Goal: Task Accomplishment & Management: Manage account settings

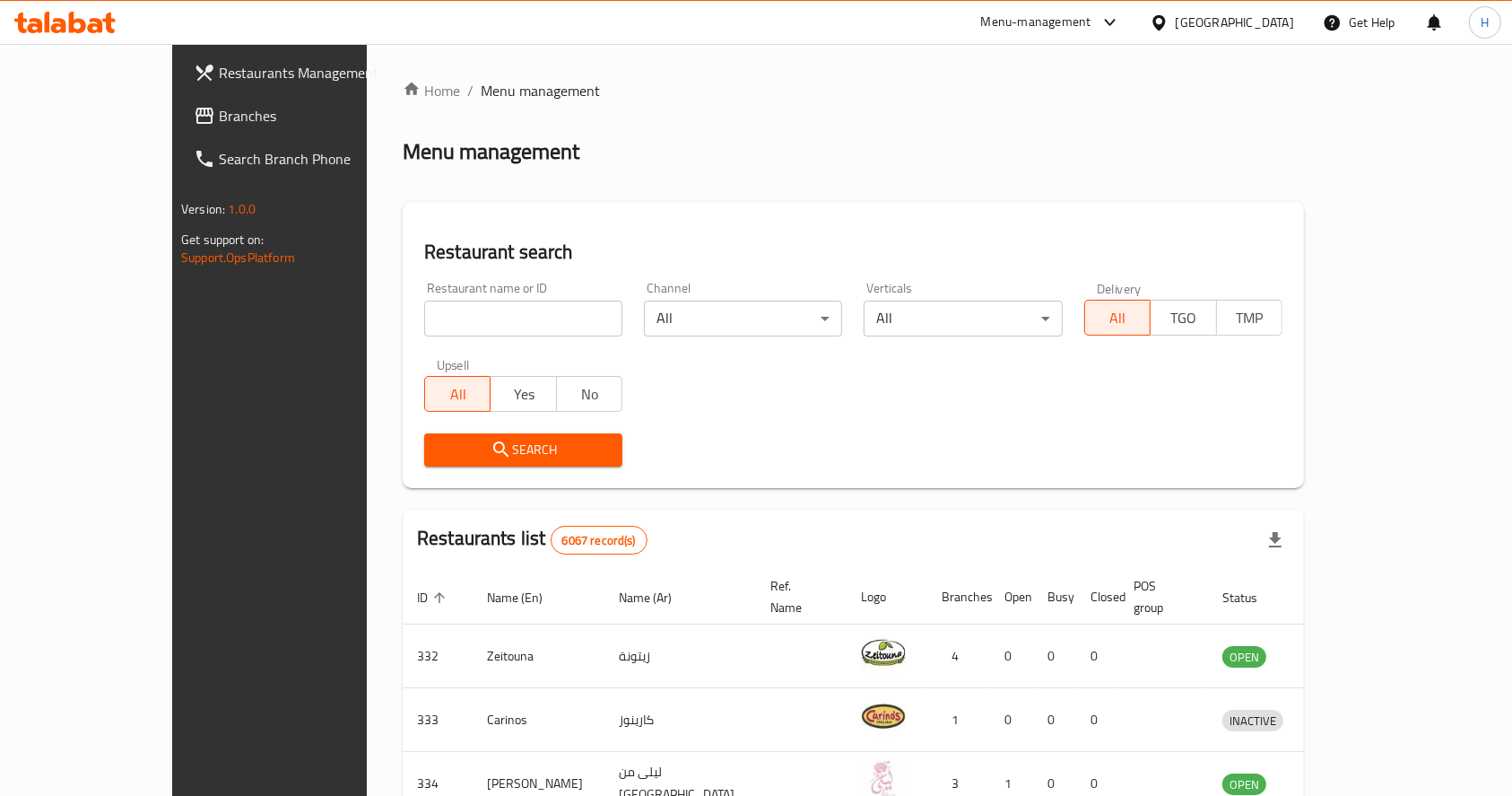
click at [477, 329] on input "search" at bounding box center [523, 318] width 198 height 35
click button "Search" at bounding box center [523, 450] width 198 height 34
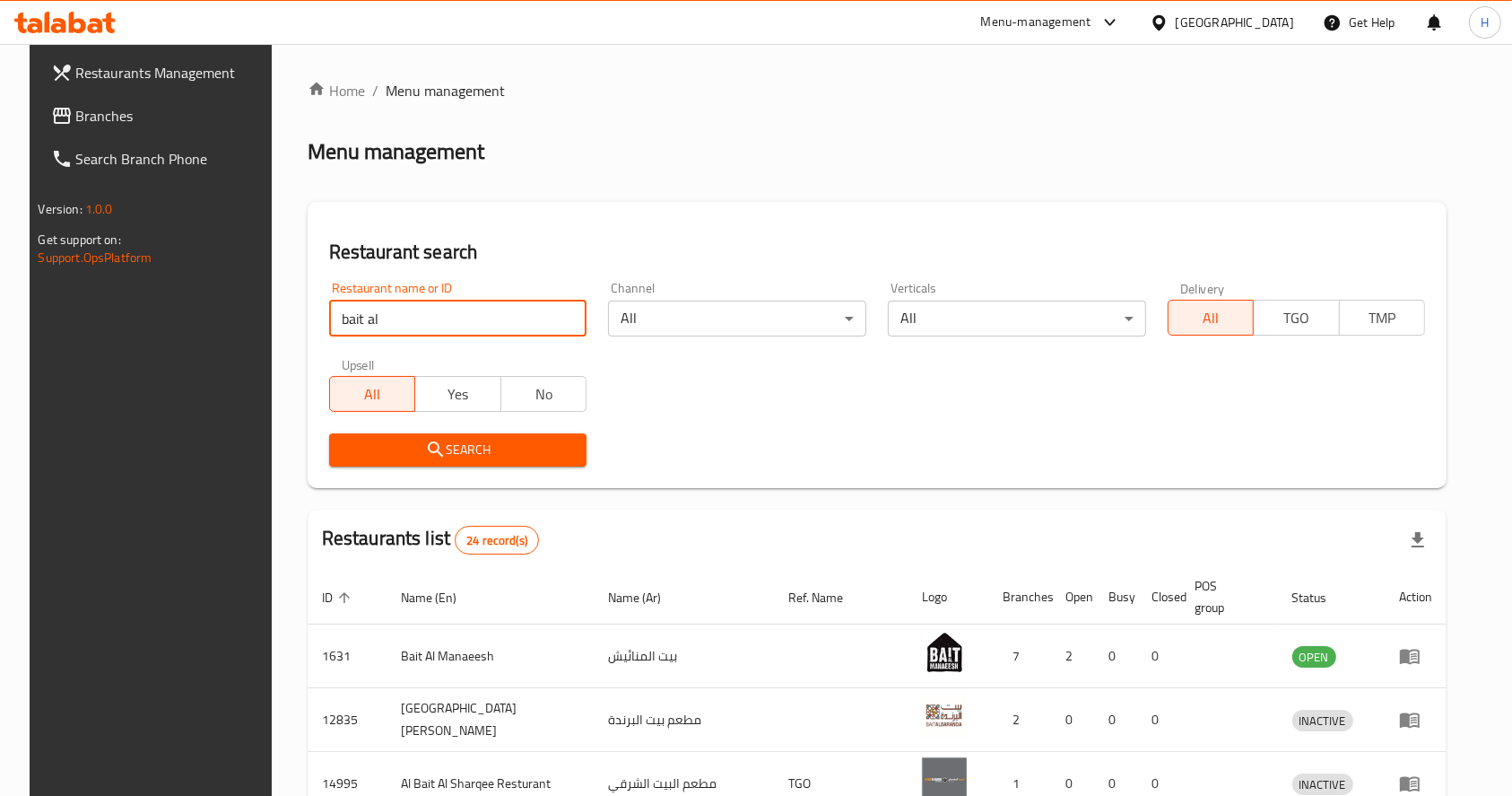
drag, startPoint x: 476, startPoint y: 326, endPoint x: 0, endPoint y: 358, distance: 477.1
click at [30, 358] on div "Restaurants Management Branches Search Branch Phone Version: 1.0.0 Get support …" at bounding box center [756, 701] width 1453 height 1314
type input "التشريب"
click button "Search" at bounding box center [458, 450] width 258 height 34
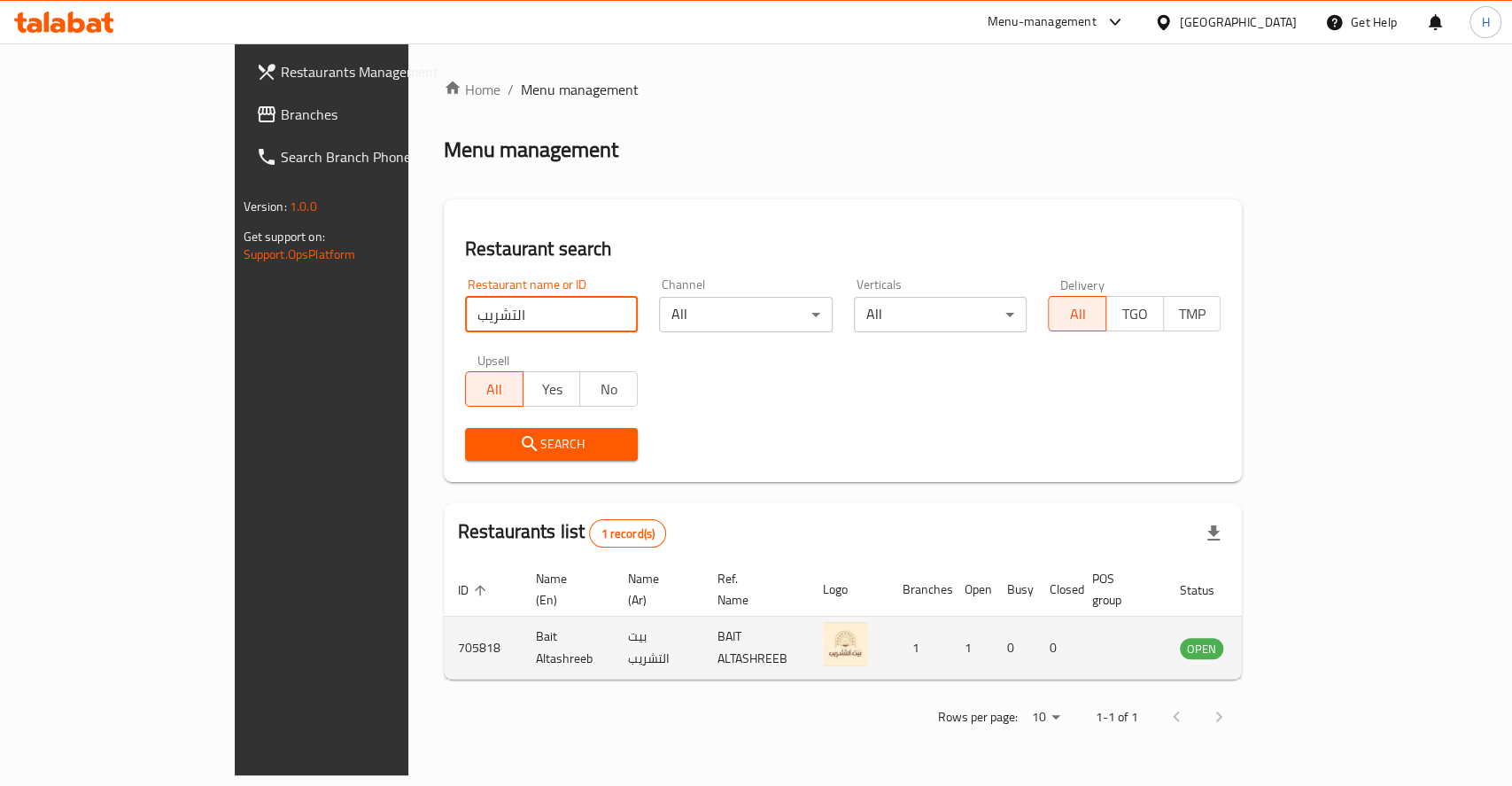
click at [1294, 641] on icon "enhanced table" at bounding box center [1283, 649] width 19 height 15
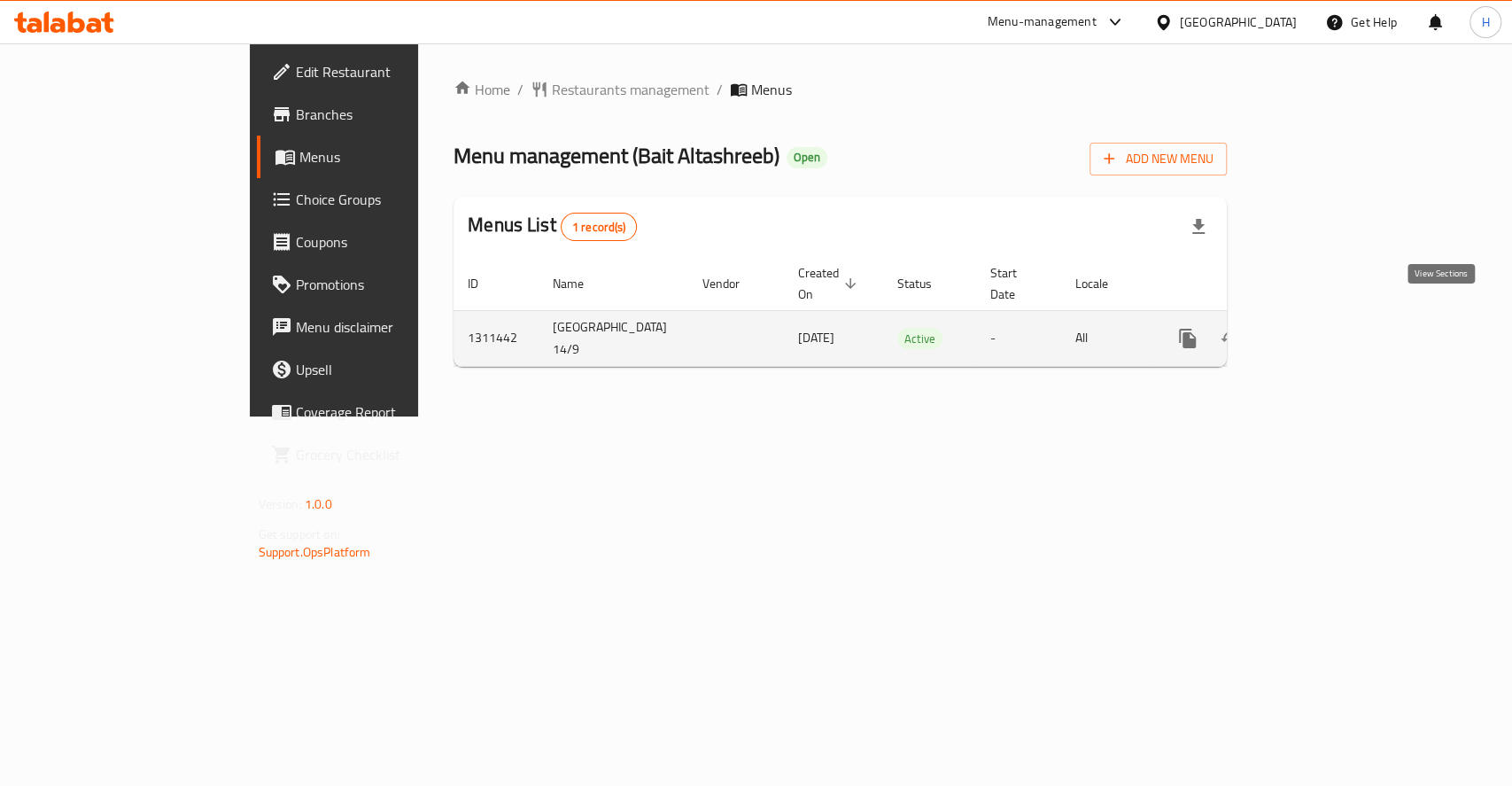
click at [1326, 328] on icon "enhanced table" at bounding box center [1315, 338] width 21 height 21
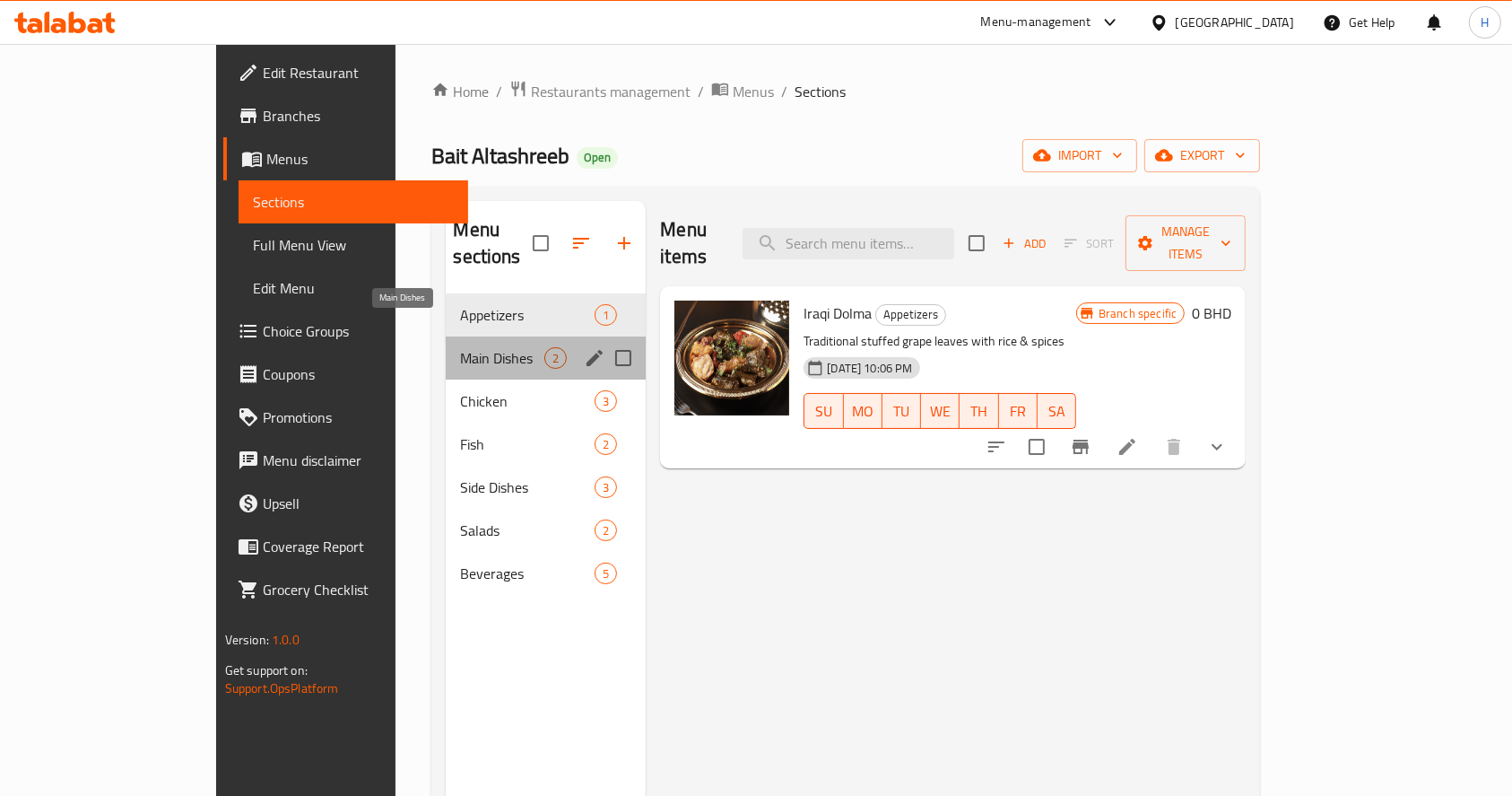
click at [460, 347] on span "Main Dishes" at bounding box center [502, 357] width 84 height 21
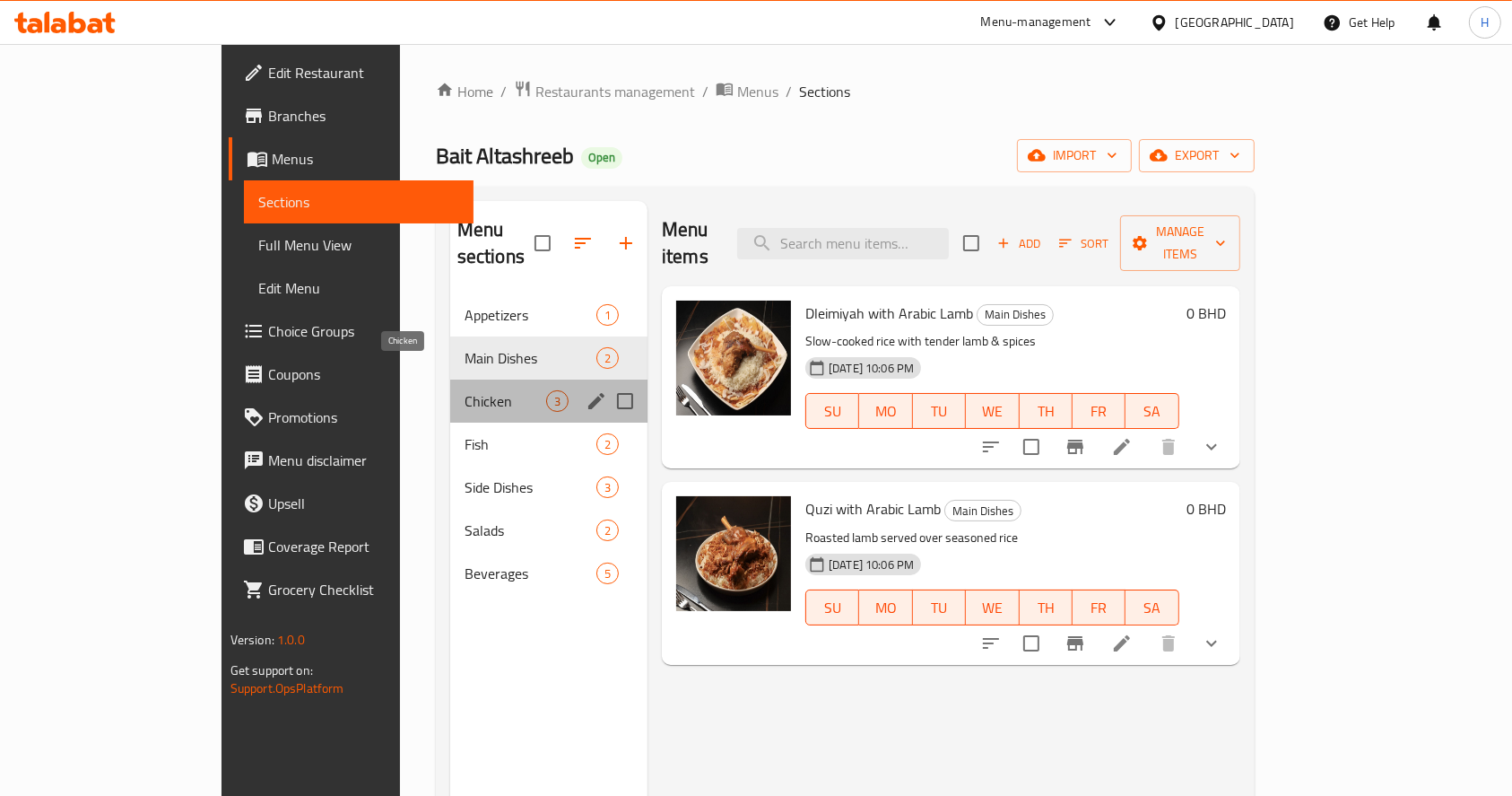
click at [465, 390] on span "Chicken" at bounding box center [505, 400] width 81 height 21
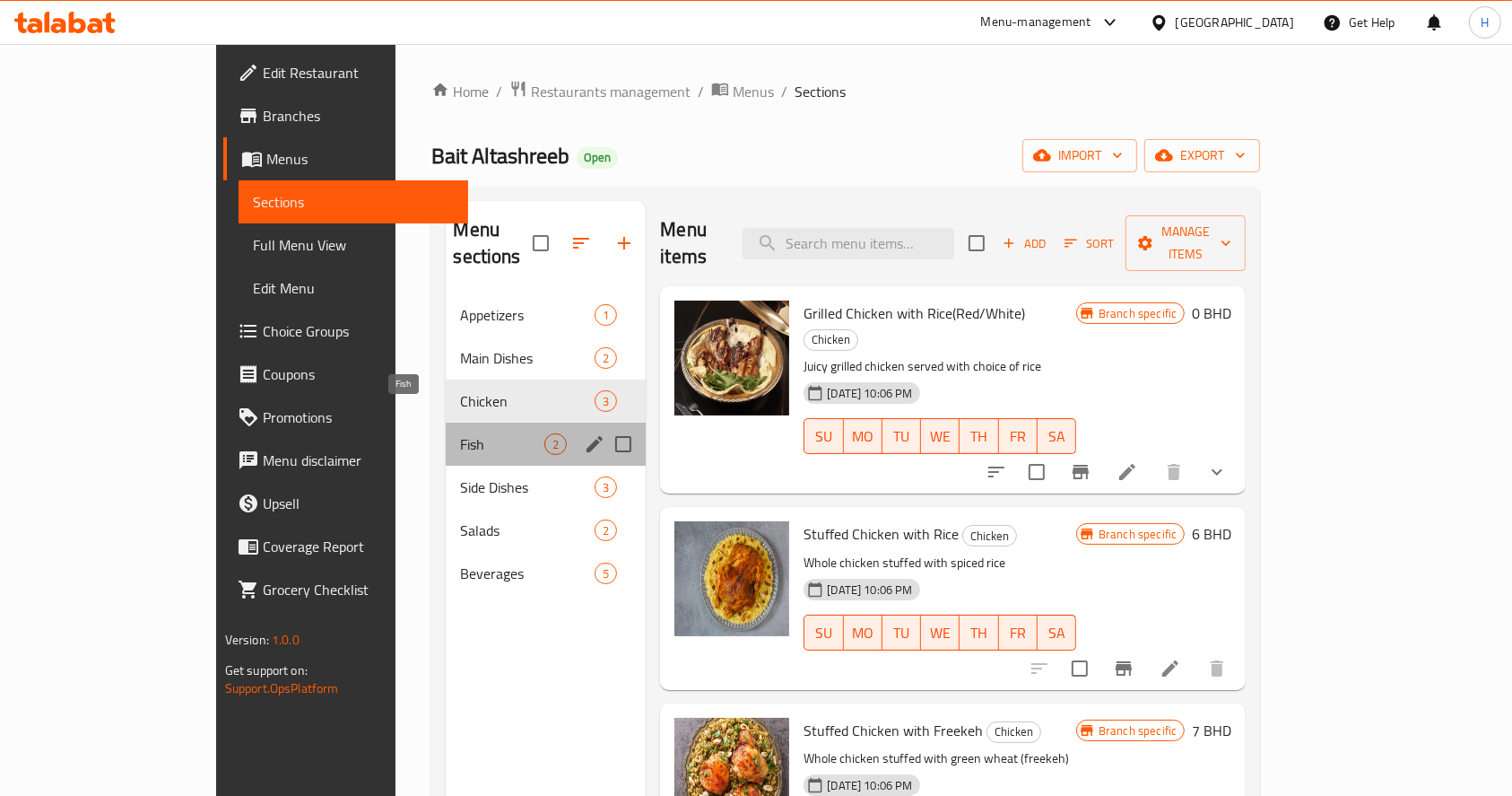
click at [460, 433] on span "Fish" at bounding box center [502, 443] width 84 height 21
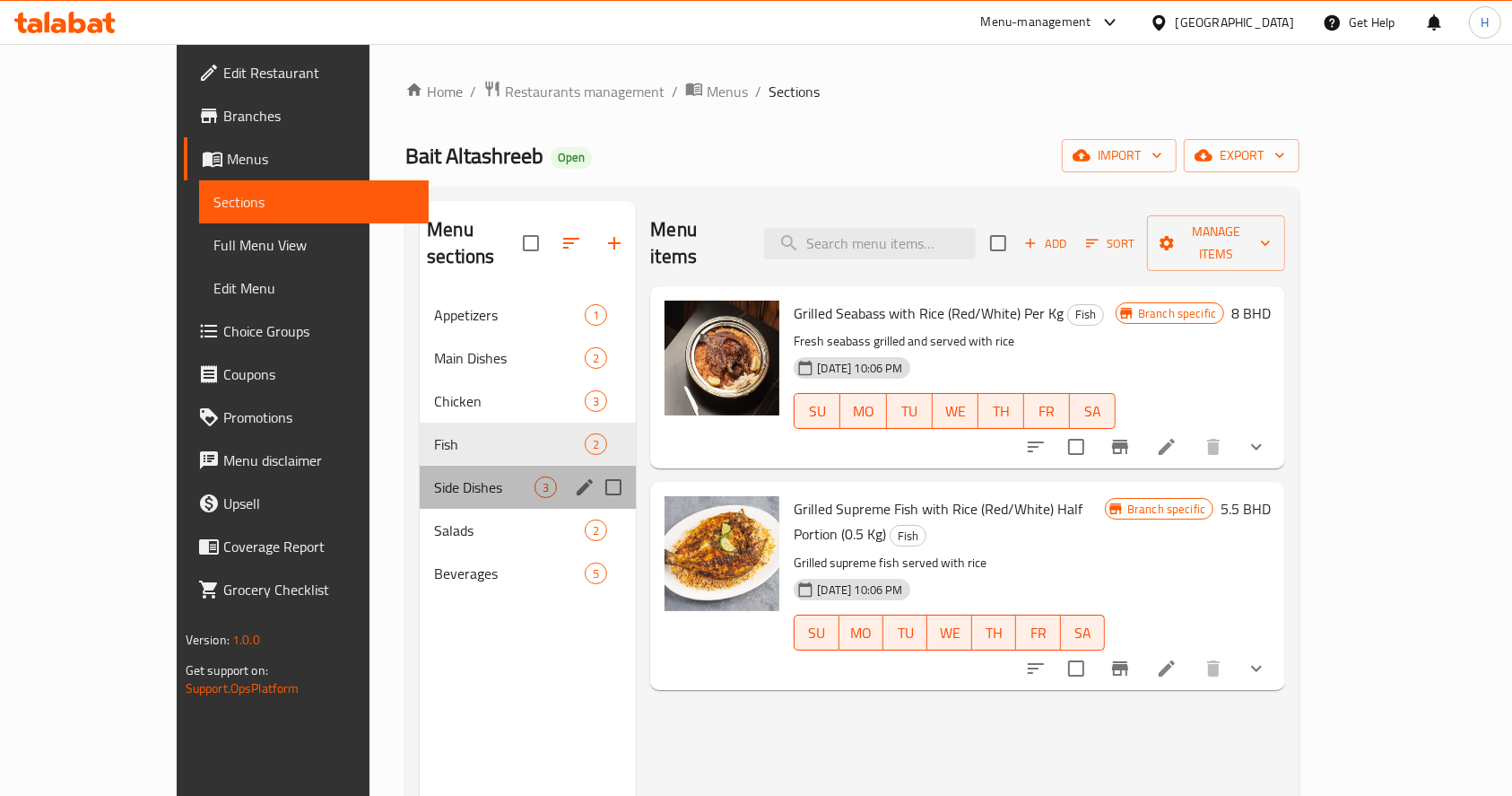
click at [420, 466] on div "Side Dishes 3" at bounding box center [528, 487] width 216 height 43
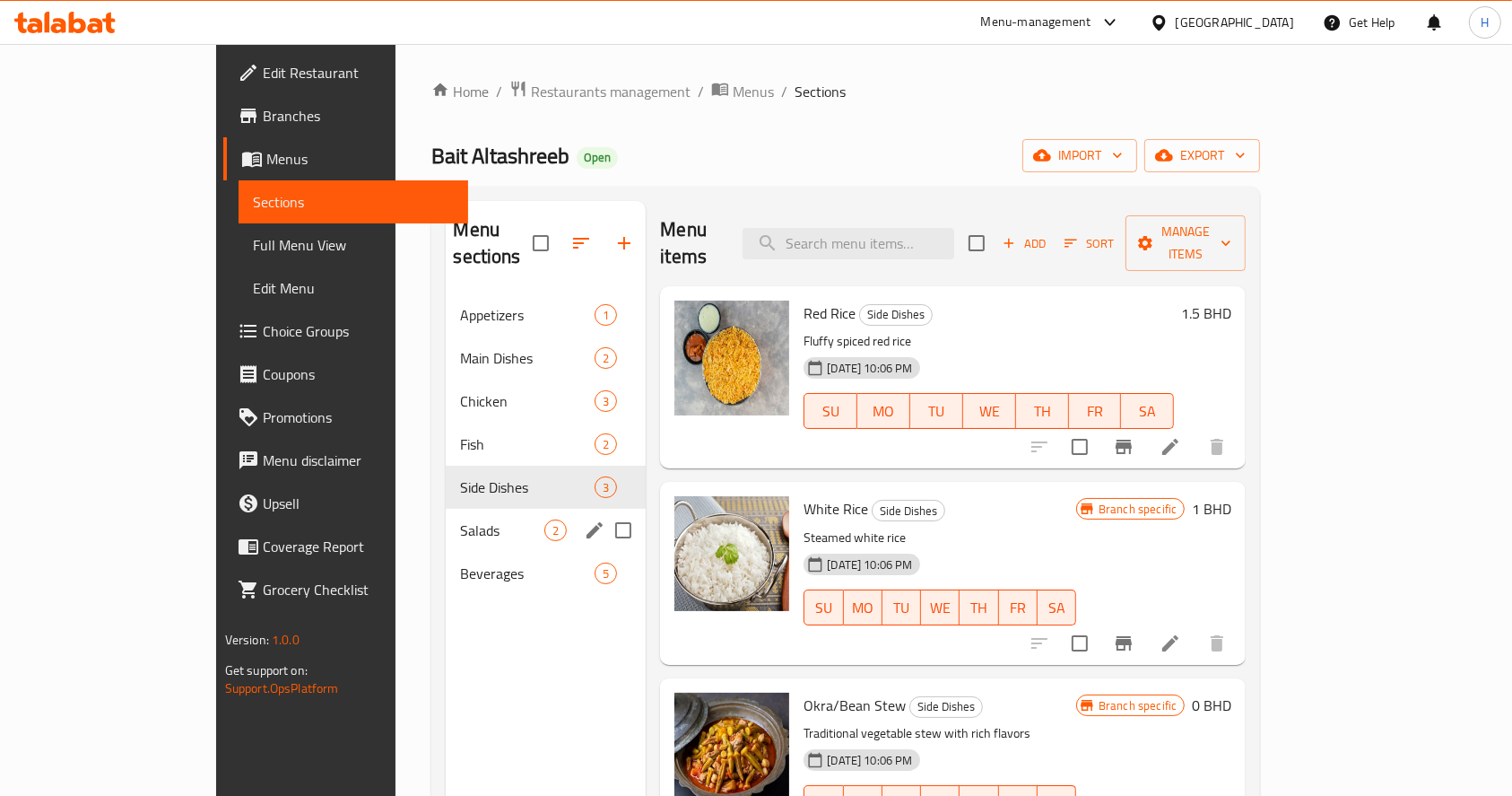
click at [446, 509] on div "Salads 2" at bounding box center [546, 530] width 200 height 43
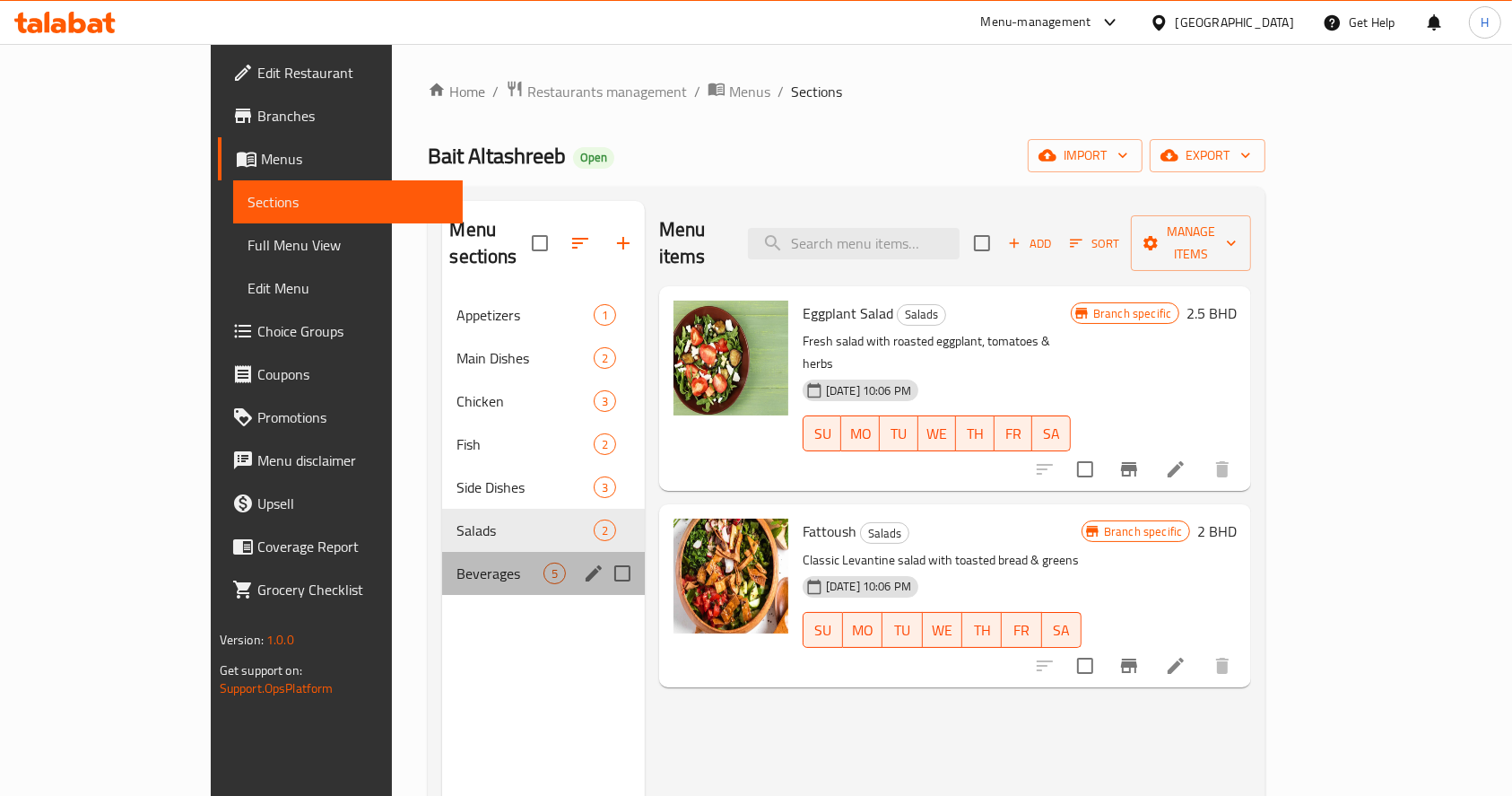
click at [442, 552] on div "Beverages 5" at bounding box center [543, 573] width 201 height 43
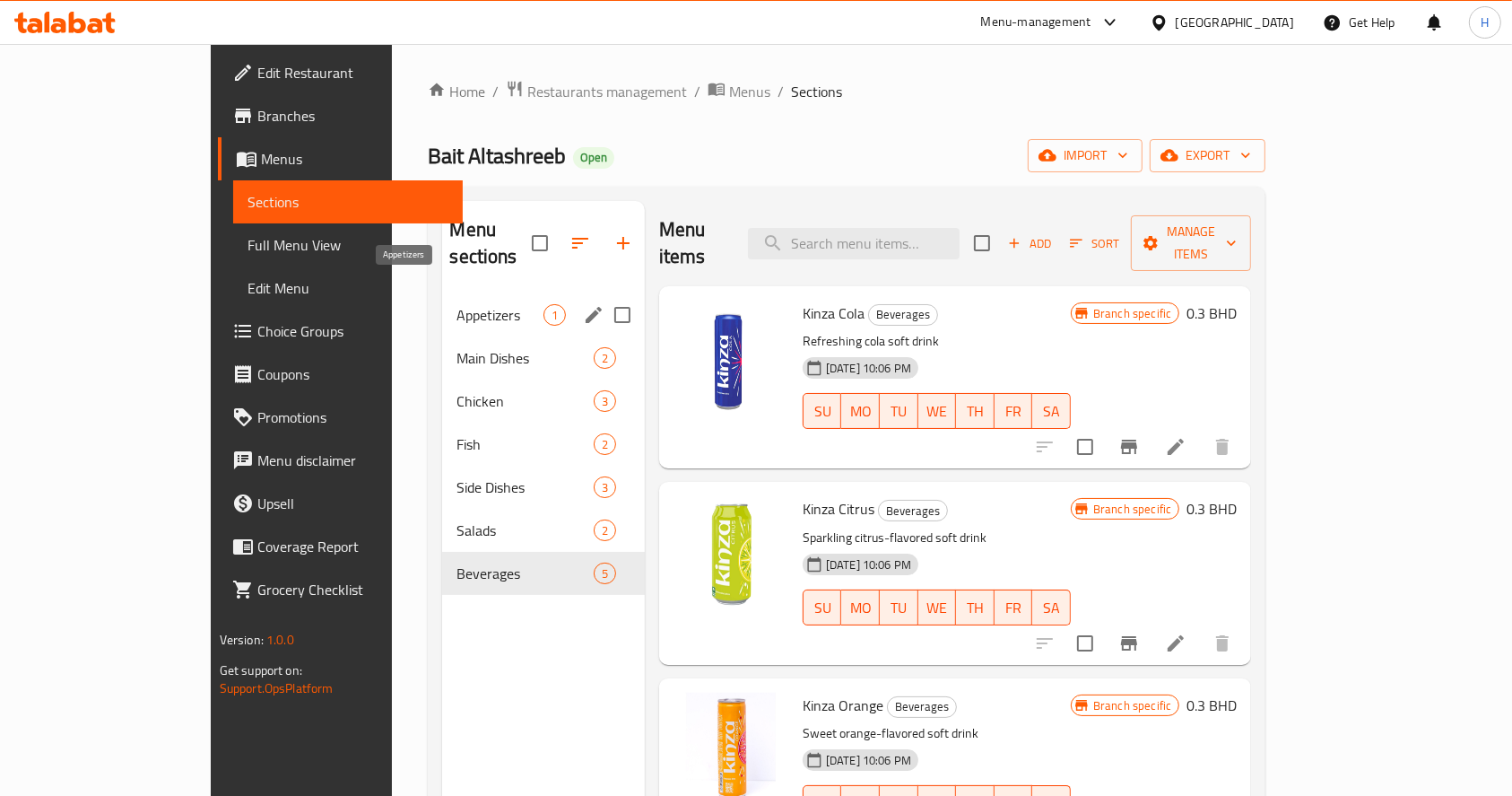
click at [456, 304] on span "Appetizers" at bounding box center [499, 314] width 86 height 21
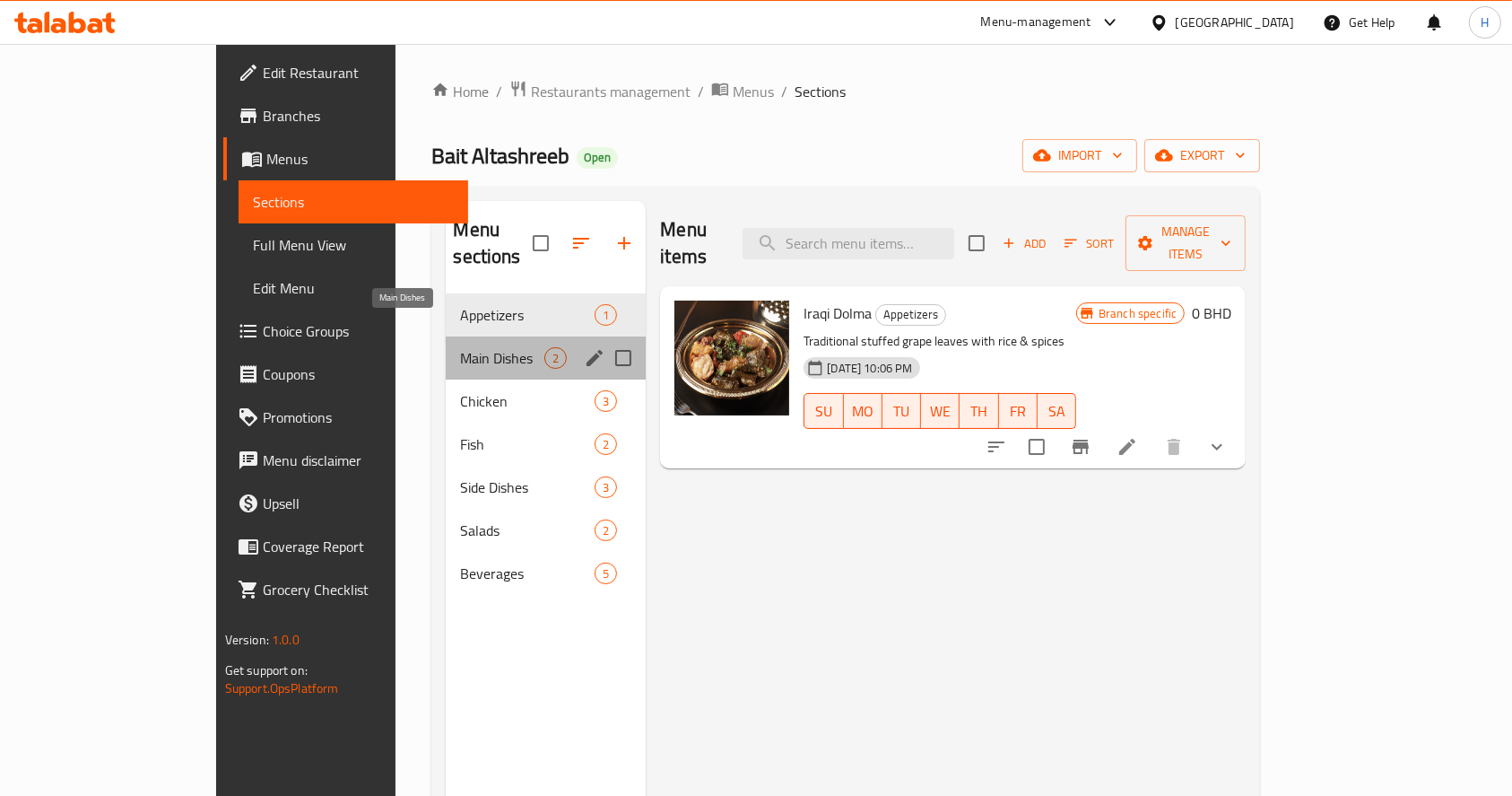
click at [460, 347] on span "Main Dishes" at bounding box center [502, 357] width 84 height 21
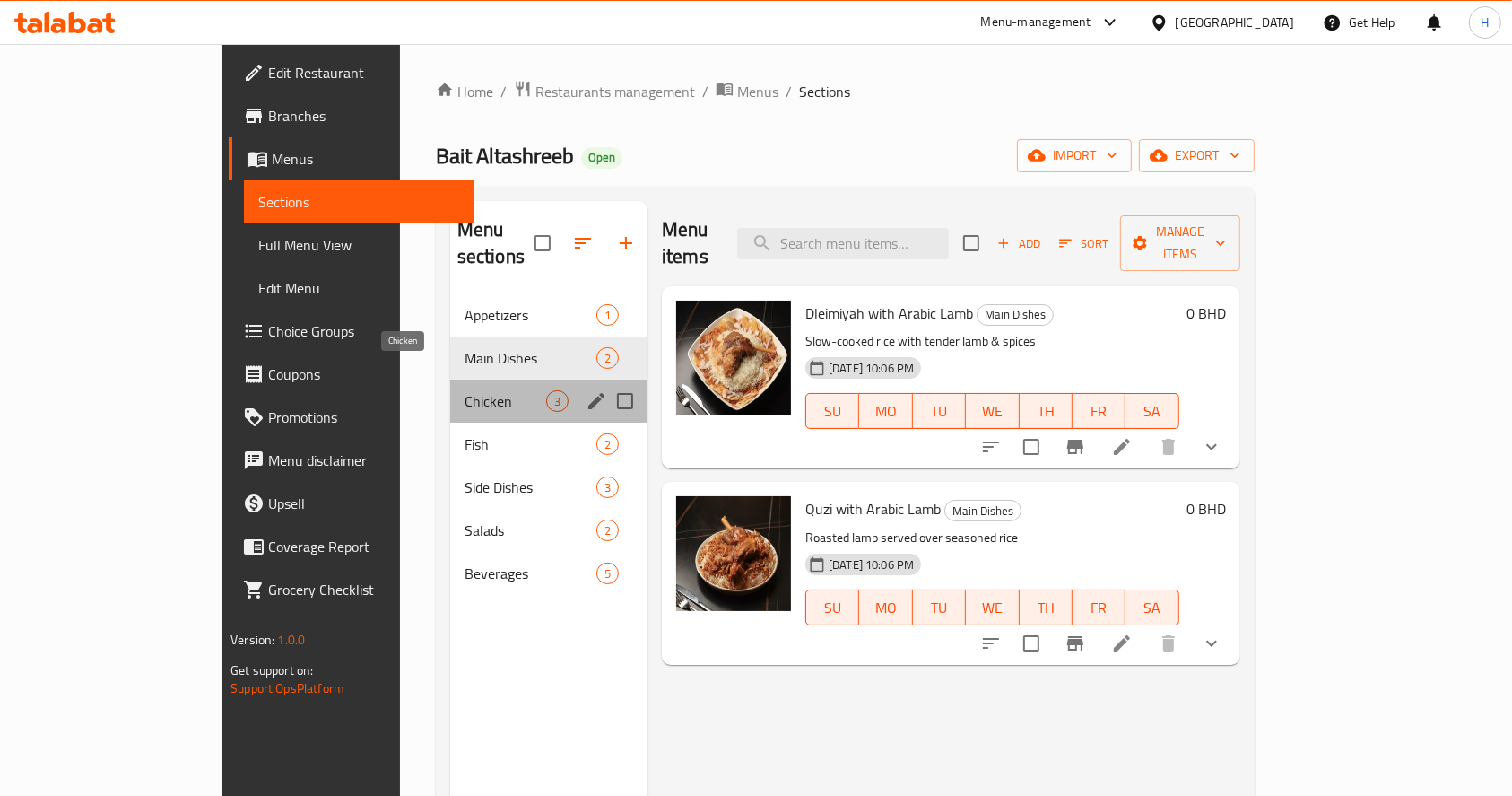
click at [465, 390] on span "Chicken" at bounding box center [505, 400] width 81 height 21
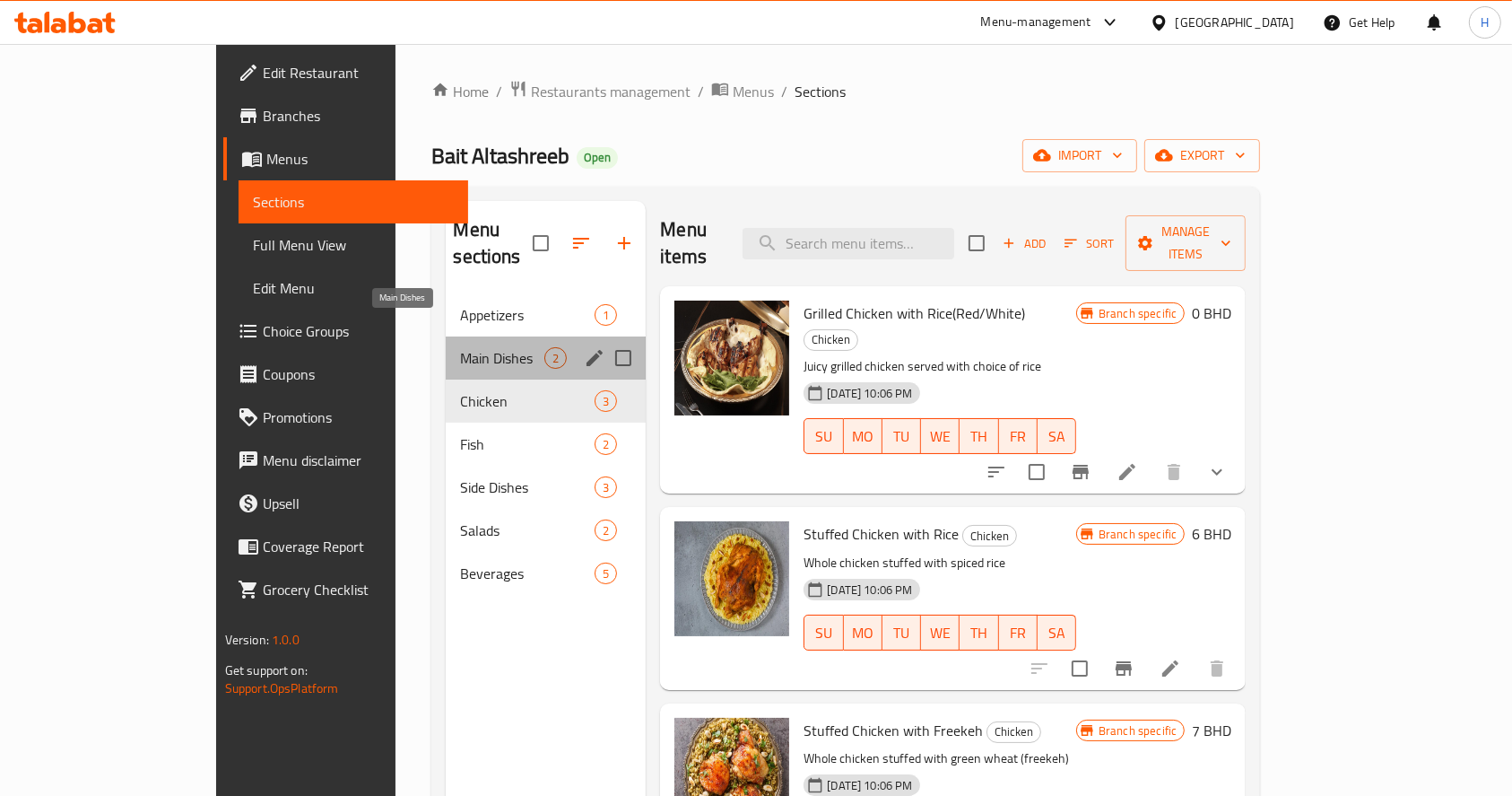
click at [460, 347] on span "Main Dishes" at bounding box center [502, 357] width 84 height 21
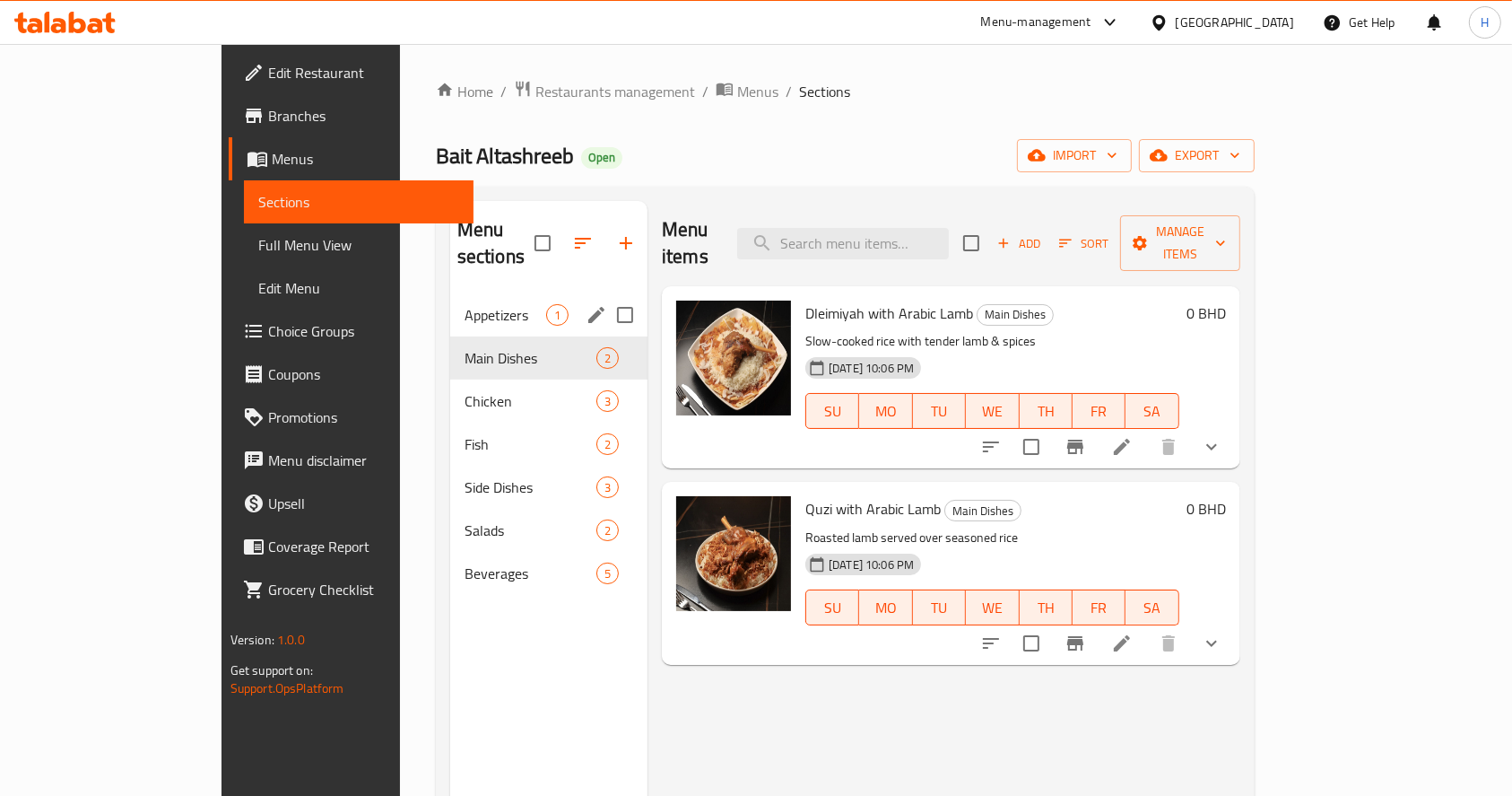
click at [451, 293] on div "Appetizers 1" at bounding box center [549, 314] width 198 height 43
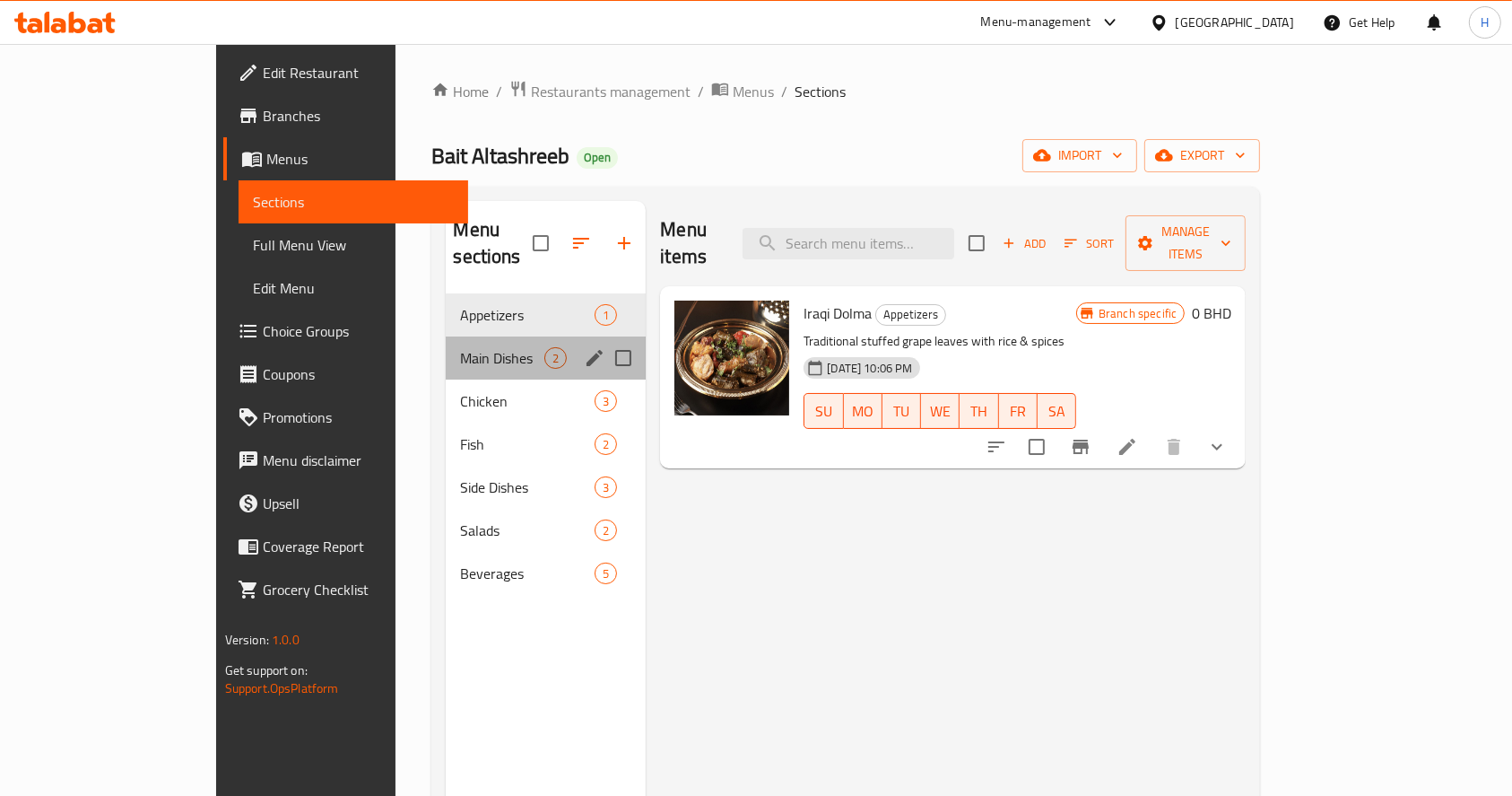
click at [446, 337] on div "Main Dishes 2" at bounding box center [546, 358] width 200 height 43
